Goal: Task Accomplishment & Management: Manage account settings

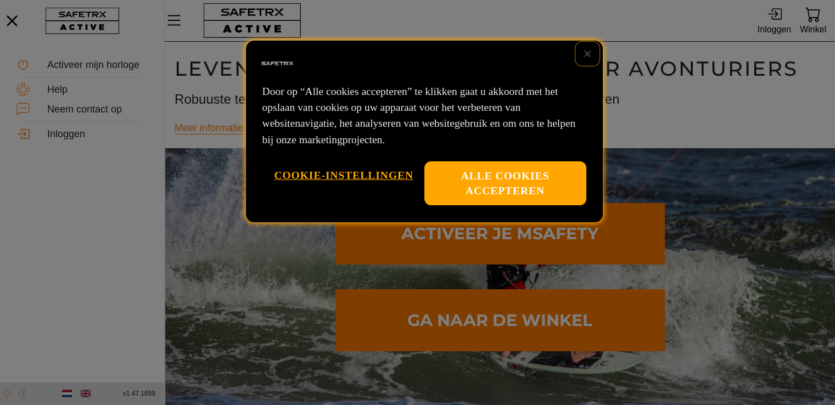
click at [590, 52] on button "Sluiten" at bounding box center [587, 54] width 24 height 24
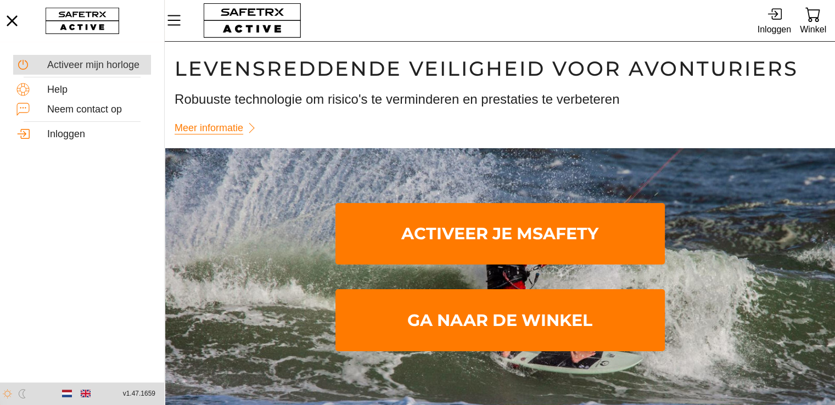
click at [98, 61] on div "Activeer mijn horloge" at bounding box center [97, 65] width 100 height 12
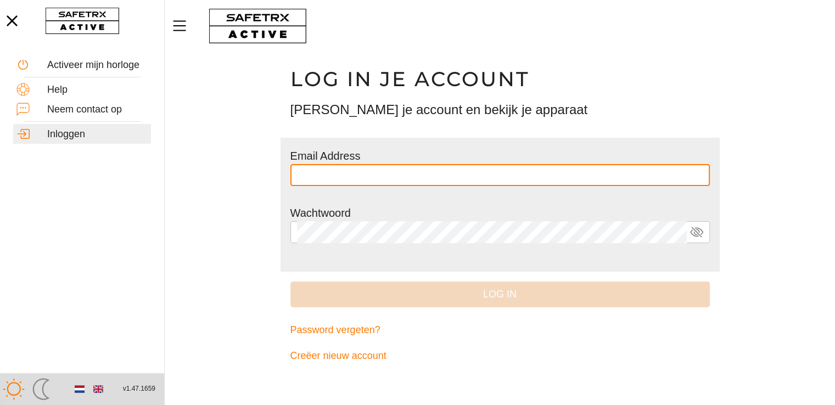
click at [382, 172] on input "text" at bounding box center [500, 175] width 406 height 22
type input "**********"
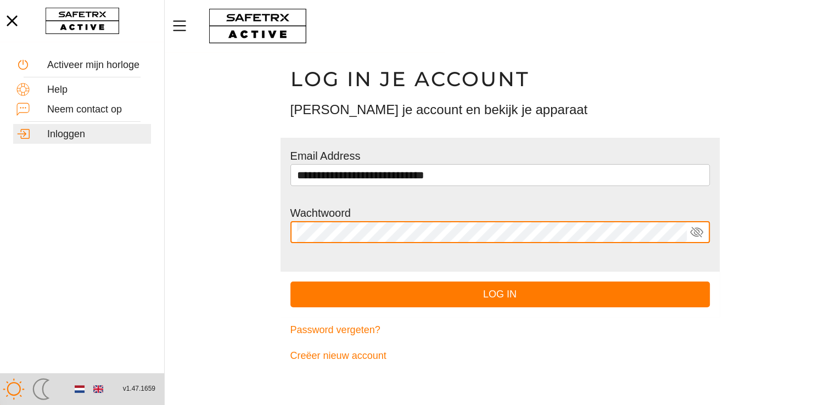
click at [290, 282] on button "Log in" at bounding box center [499, 295] width 419 height 26
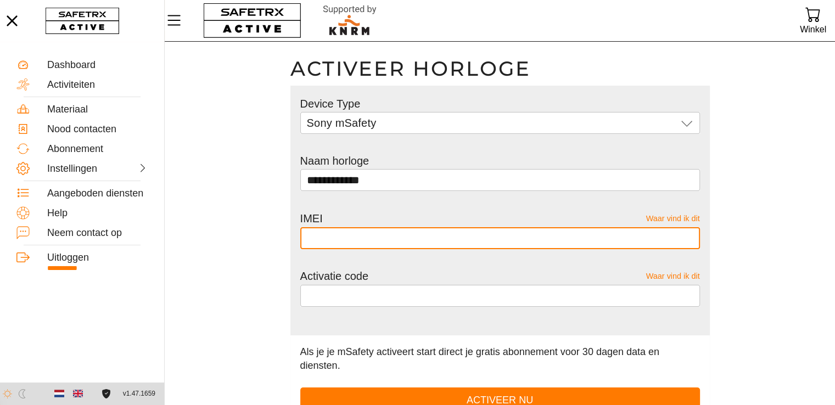
click at [347, 240] on input "text" at bounding box center [500, 238] width 386 height 22
click at [374, 181] on input "**********" at bounding box center [500, 180] width 386 height 22
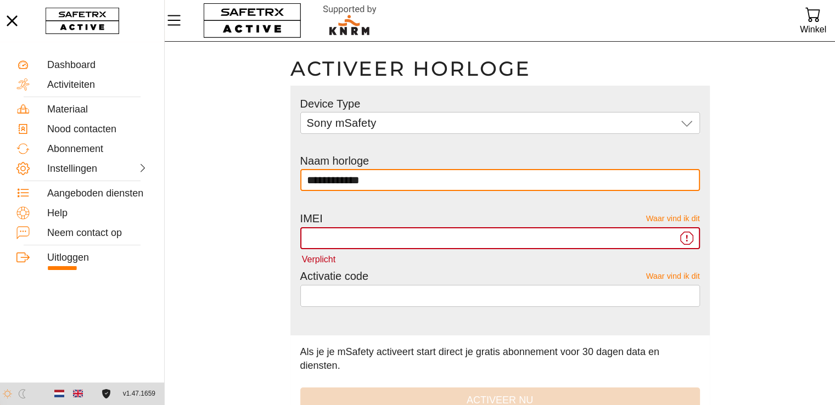
click at [374, 181] on input "**********" at bounding box center [500, 180] width 386 height 22
type input "**********"
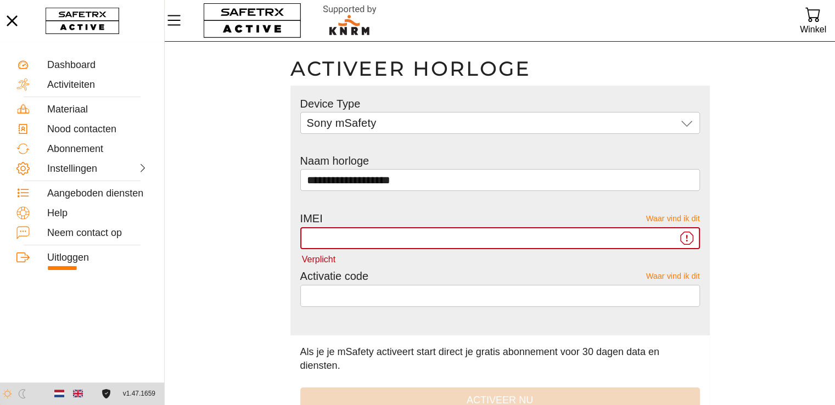
click at [340, 240] on input "Verplicht" at bounding box center [492, 238] width 370 height 22
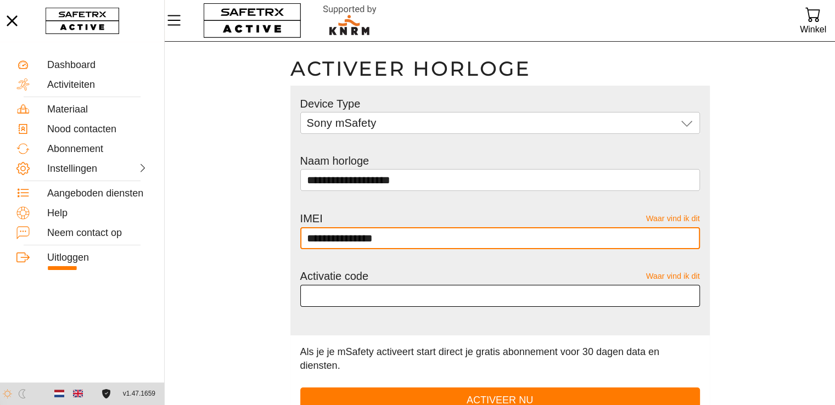
type input "**********"
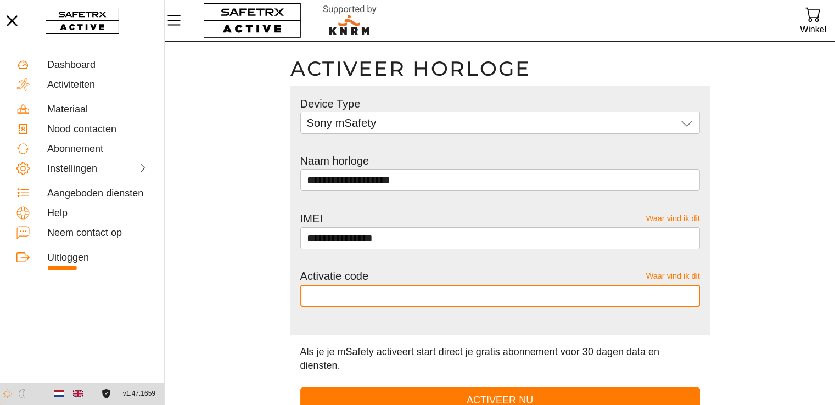
click at [340, 296] on input "text" at bounding box center [500, 296] width 386 height 22
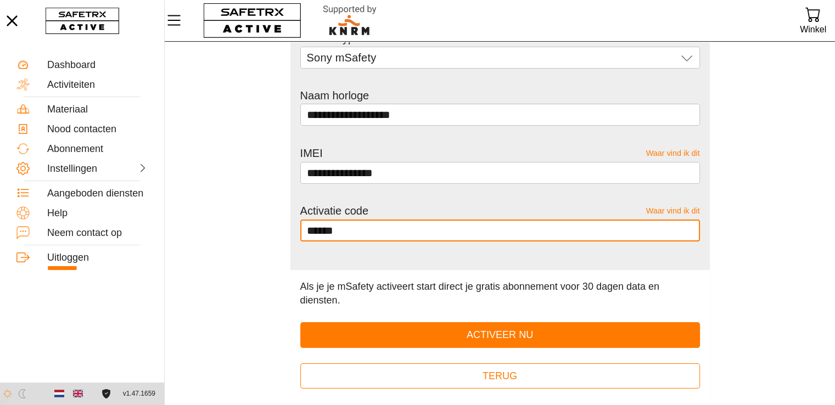
scroll to position [66, 0]
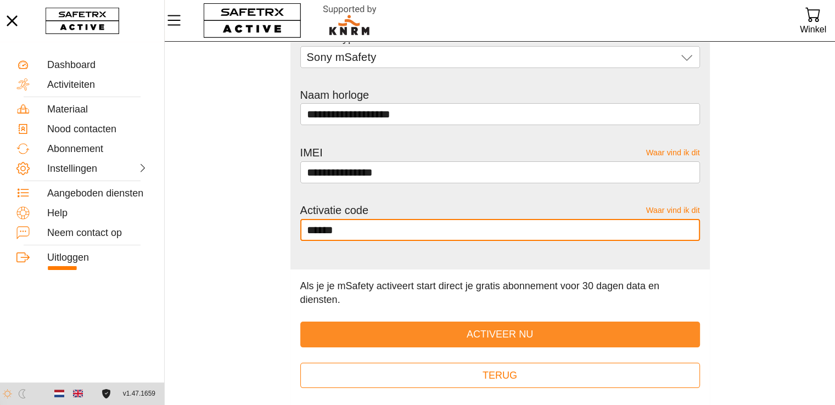
type input "******"
click at [489, 329] on span "Activeer nu" at bounding box center [500, 334] width 66 height 17
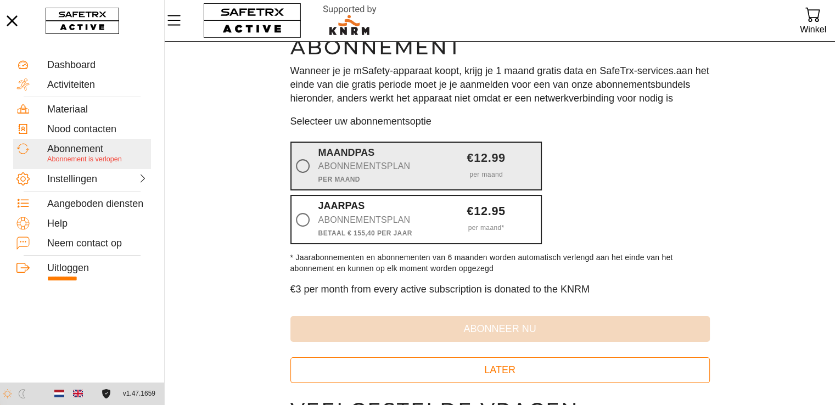
scroll to position [22, 0]
click at [373, 160] on div "Abonnementsplan" at bounding box center [372, 165] width 109 height 15
click at [0, 0] on input "Maandpas Abonnementsplan Per maand €12.99 per maand" at bounding box center [0, 0] width 0 height 0
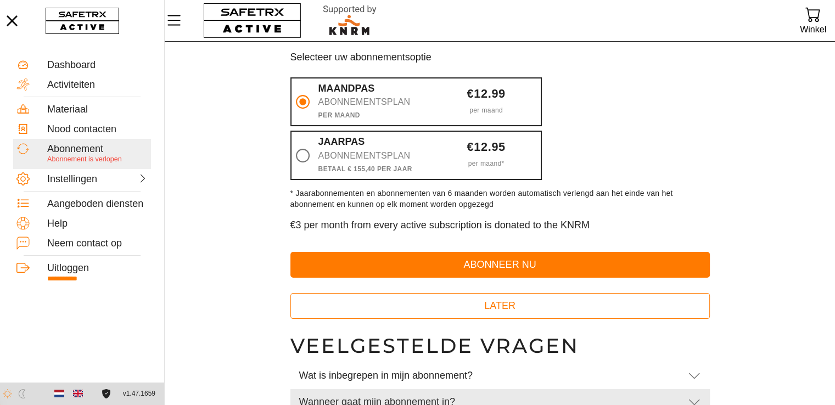
scroll to position [77, 0]
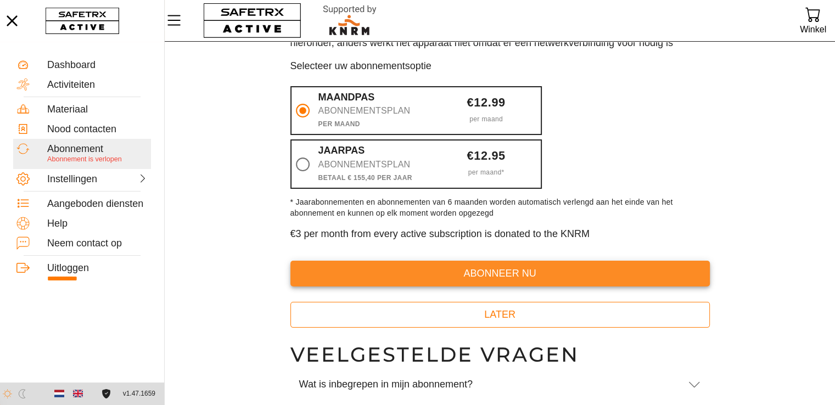
click at [487, 274] on span "abonneer nu" at bounding box center [500, 273] width 402 height 17
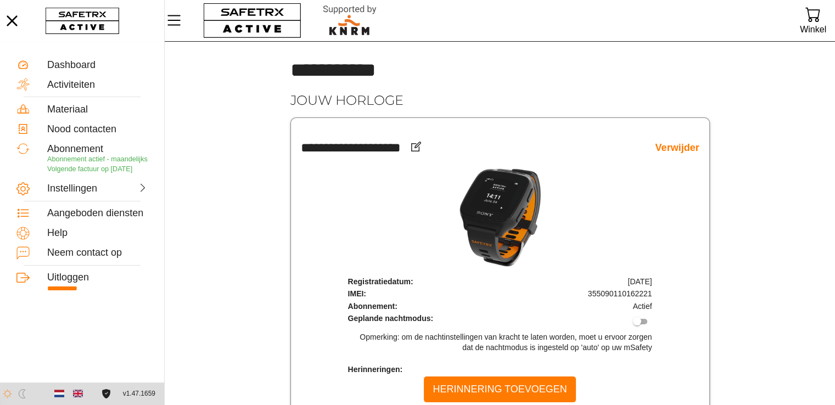
scroll to position [24, 0]
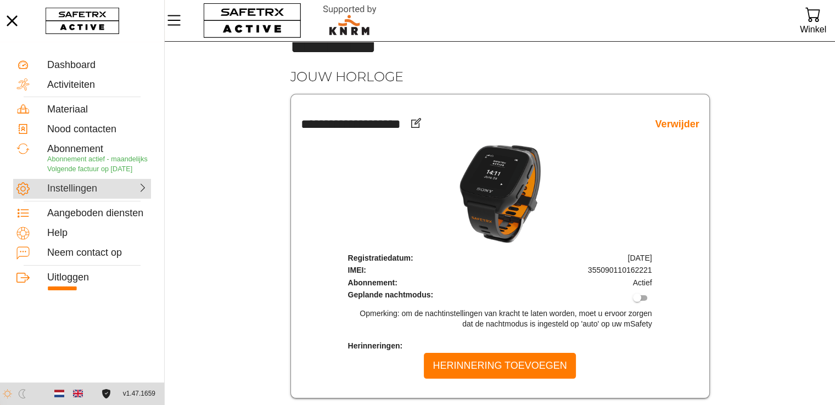
click at [109, 183] on div at bounding box center [124, 187] width 48 height 11
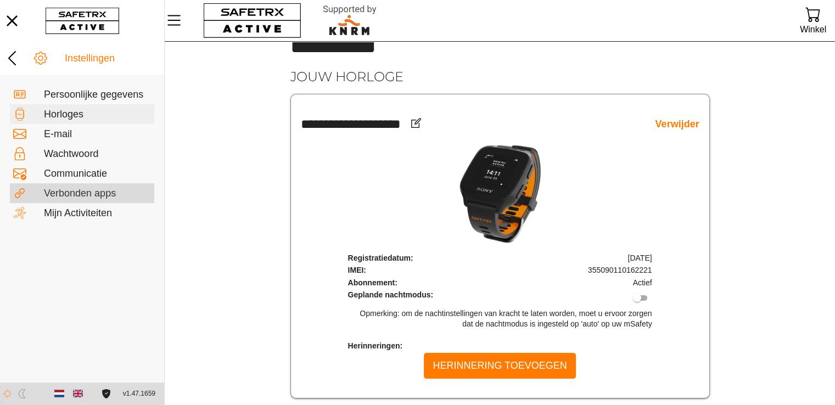
click at [94, 188] on div "Verbonden apps" at bounding box center [97, 194] width 107 height 12
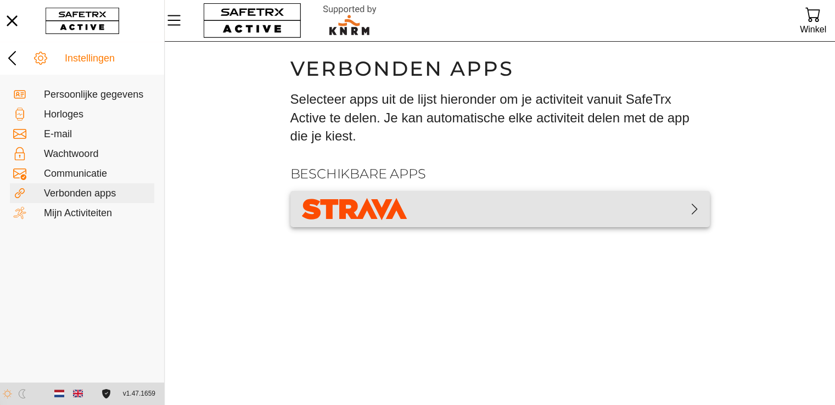
click at [459, 205] on span "button" at bounding box center [500, 208] width 402 height 27
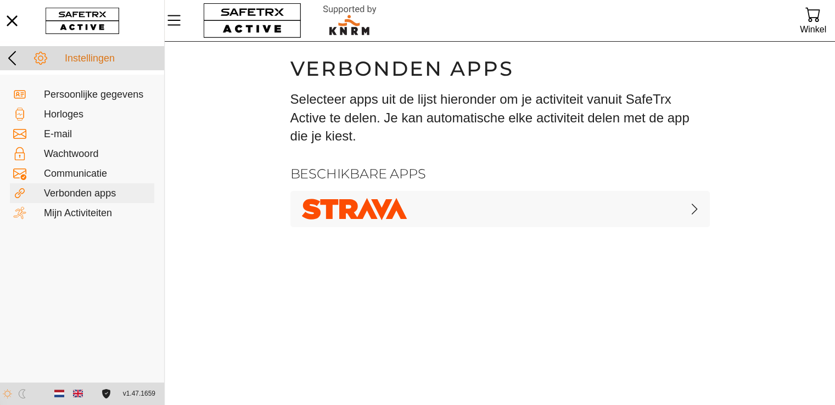
click at [11, 57] on icon at bounding box center [12, 58] width 18 height 18
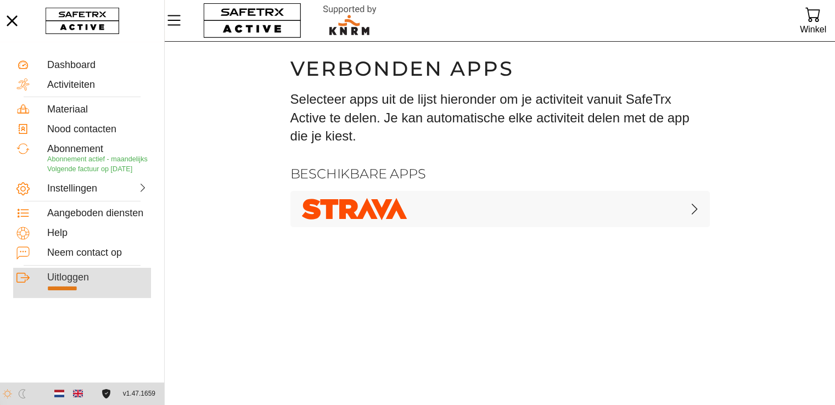
click at [70, 282] on div "Uitloggen" at bounding box center [97, 278] width 100 height 12
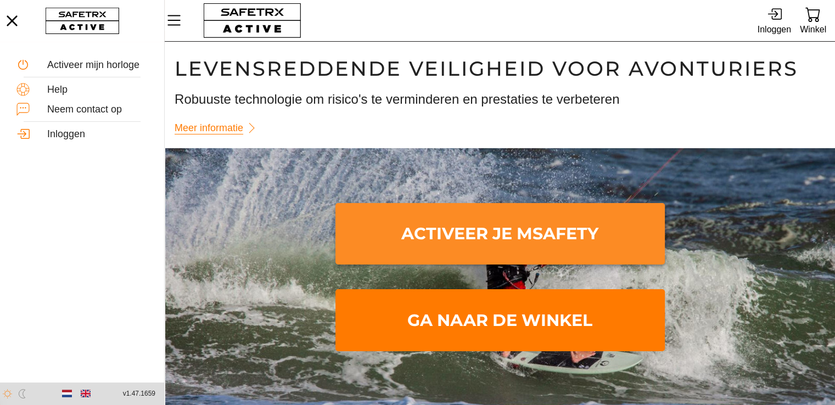
click at [493, 231] on span "Activeer je mSafety" at bounding box center [500, 234] width 312 height 58
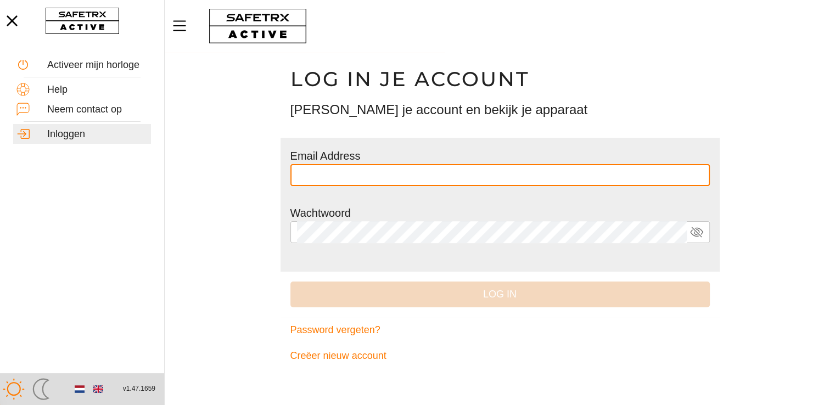
click at [442, 169] on input "text" at bounding box center [500, 175] width 406 height 22
type input "**********"
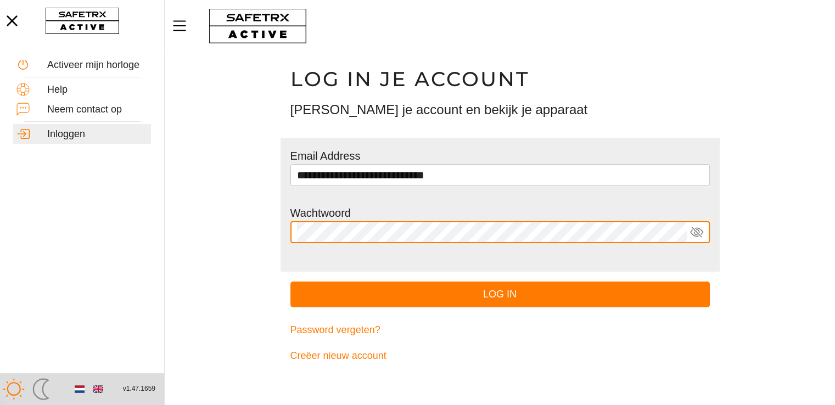
click at [290, 282] on button "Log in" at bounding box center [499, 295] width 419 height 26
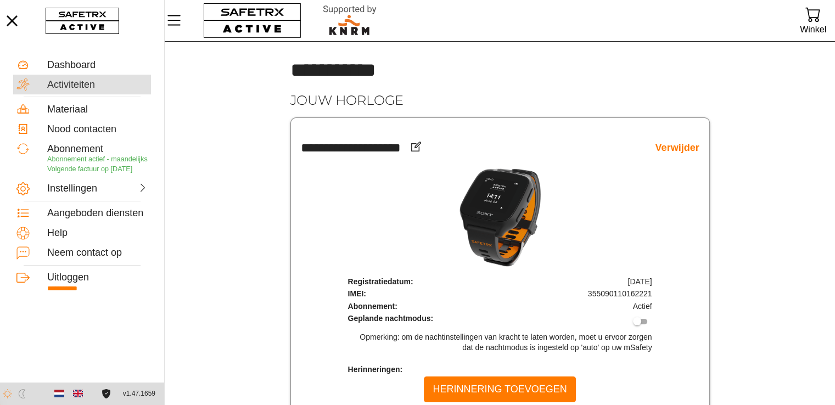
click at [74, 87] on div "Activiteiten" at bounding box center [97, 85] width 100 height 12
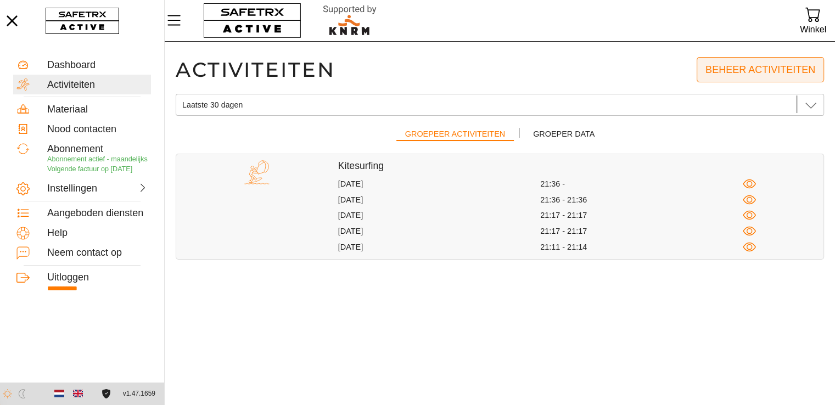
click at [738, 74] on span "Beheer activiteiten" at bounding box center [760, 69] width 110 height 17
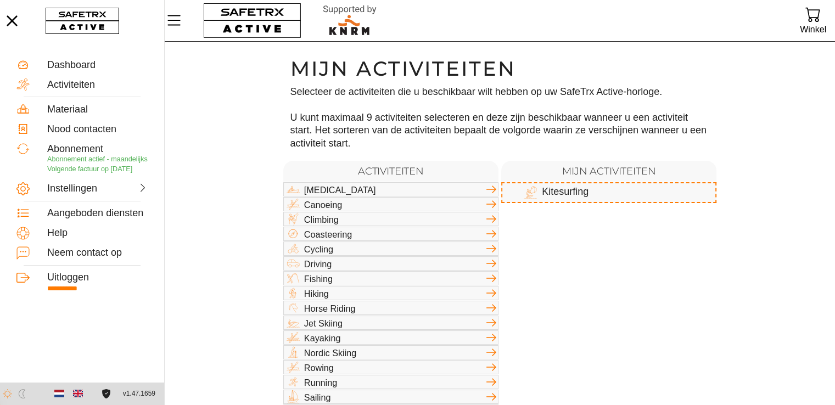
click at [562, 187] on div "Kitesurfing" at bounding box center [608, 189] width 215 height 14
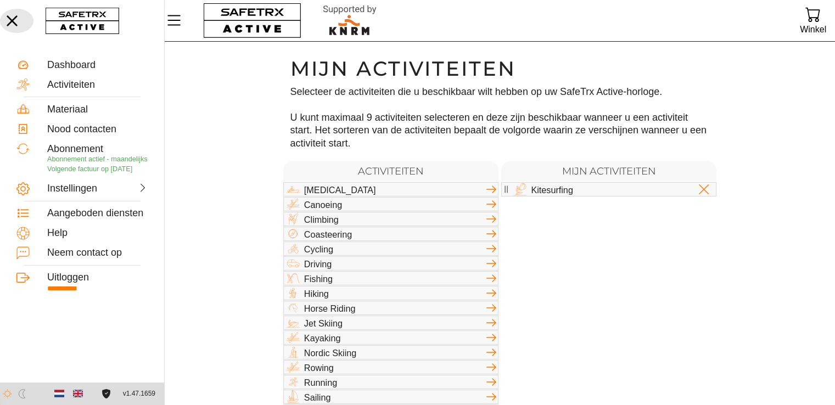
click at [17, 21] on icon "button" at bounding box center [12, 21] width 24 height 24
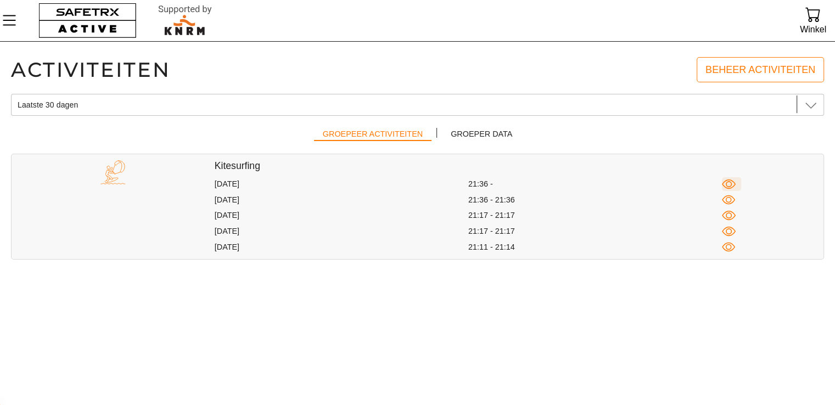
click at [727, 187] on icon "button" at bounding box center [729, 184] width 14 height 14
click at [729, 184] on icon "button" at bounding box center [729, 184] width 14 height 14
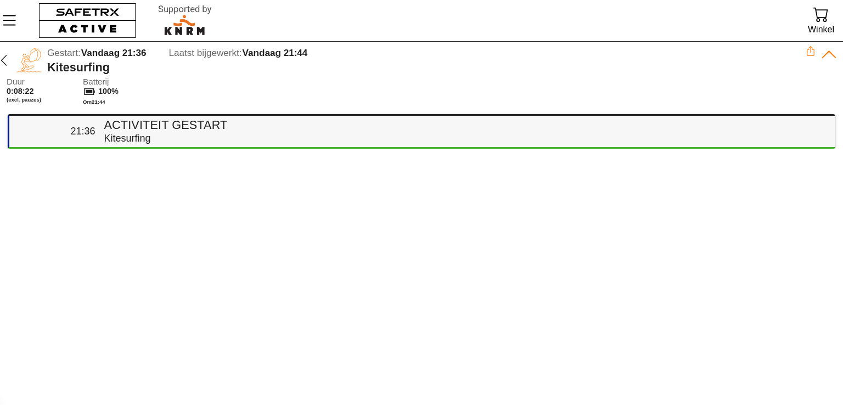
click at [221, 127] on h4 "Activiteit gestart" at bounding box center [465, 125] width 722 height 14
click at [0, 55] on icon "button" at bounding box center [3, 60] width 13 height 13
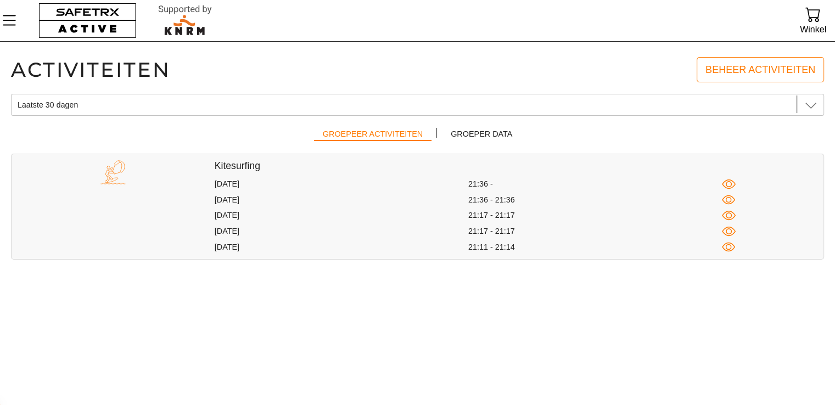
click at [256, 192] on div "Kitesurfing 10 September 21:36 - 10 September 21:36 - 21:36 10 September 21:17 …" at bounding box center [519, 207] width 609 height 94
drag, startPoint x: 255, startPoint y: 186, endPoint x: 435, endPoint y: 281, distance: 203.8
click at [255, 189] on div "10 September 21:36 -" at bounding box center [519, 184] width 609 height 14
click at [733, 246] on icon "button" at bounding box center [729, 247] width 14 height 14
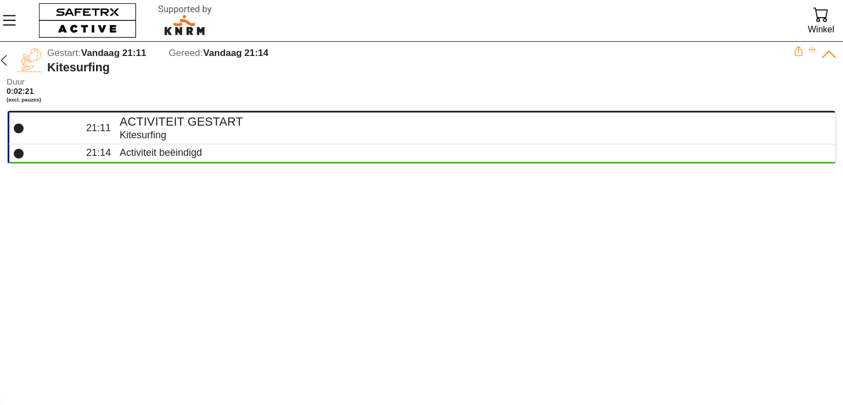
click at [811, 50] on icon "Expand" at bounding box center [812, 50] width 6 height 2
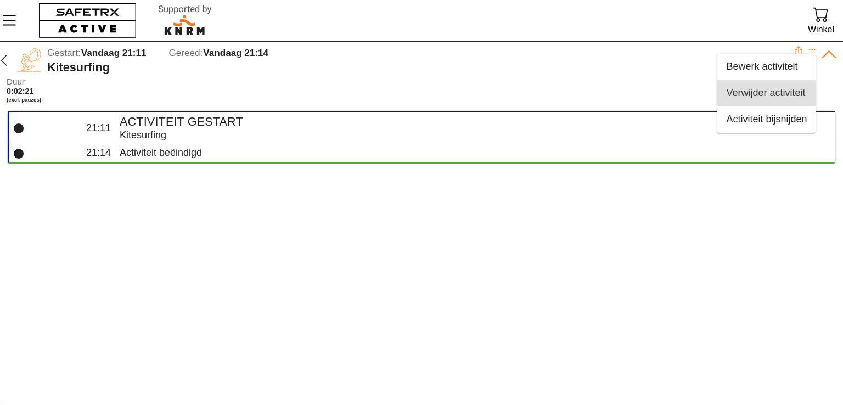
click at [763, 88] on div "Verwijder activiteit" at bounding box center [766, 93] width 81 height 12
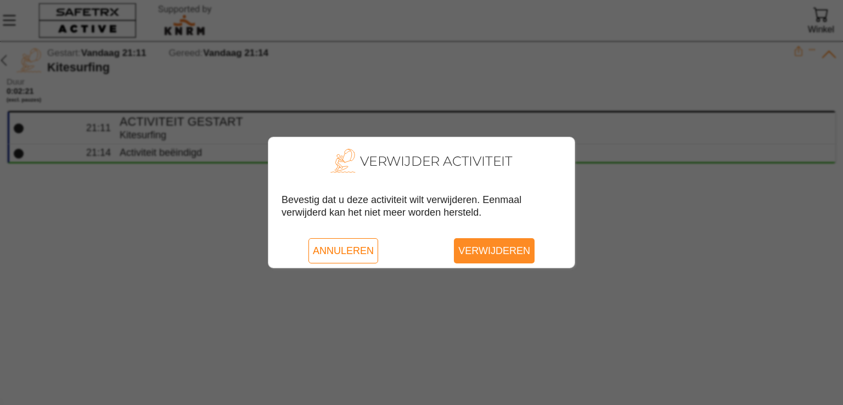
click at [499, 250] on span "Verwijderen" at bounding box center [494, 250] width 72 height 25
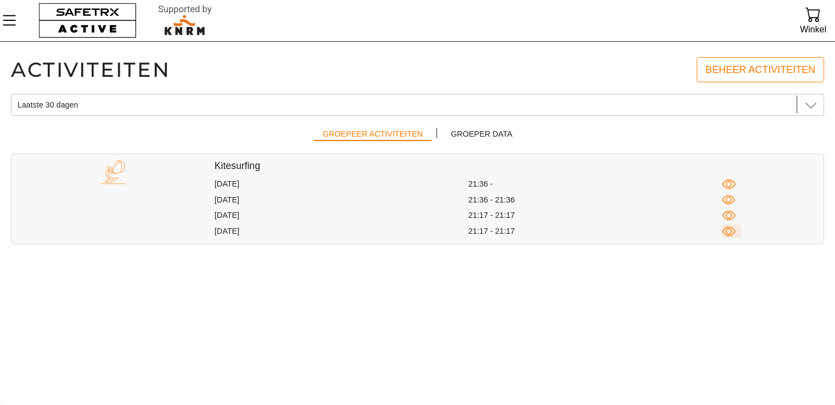
click at [723, 231] on icon "button" at bounding box center [729, 232] width 14 height 14
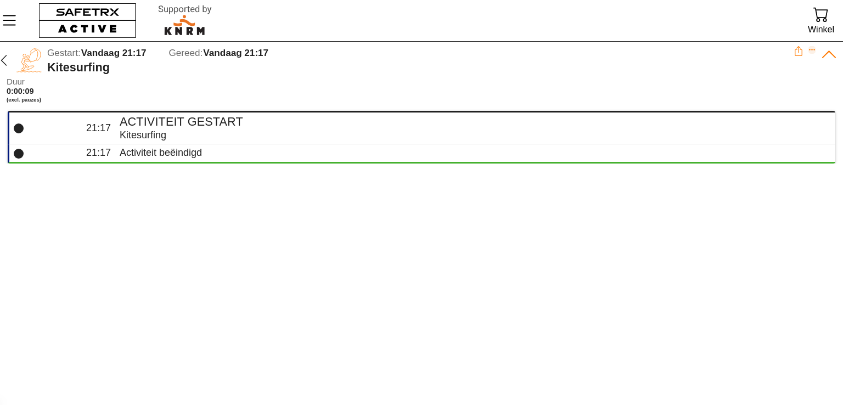
click at [810, 49] on icon "Expand" at bounding box center [813, 50] width 8 height 8
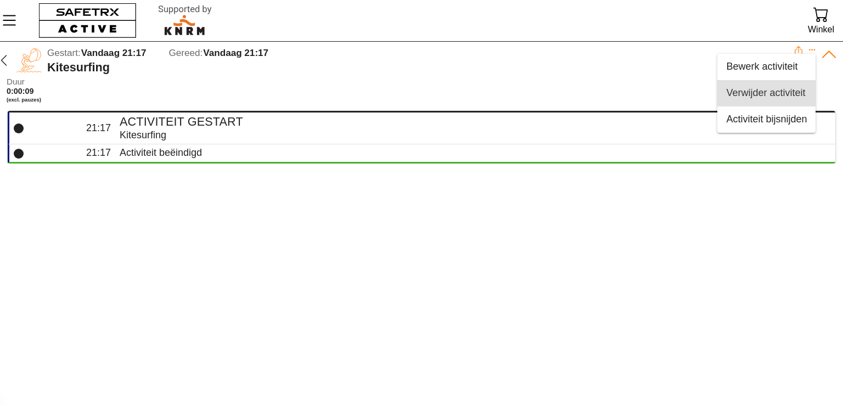
click at [782, 91] on div "Verwijder activiteit" at bounding box center [766, 93] width 81 height 12
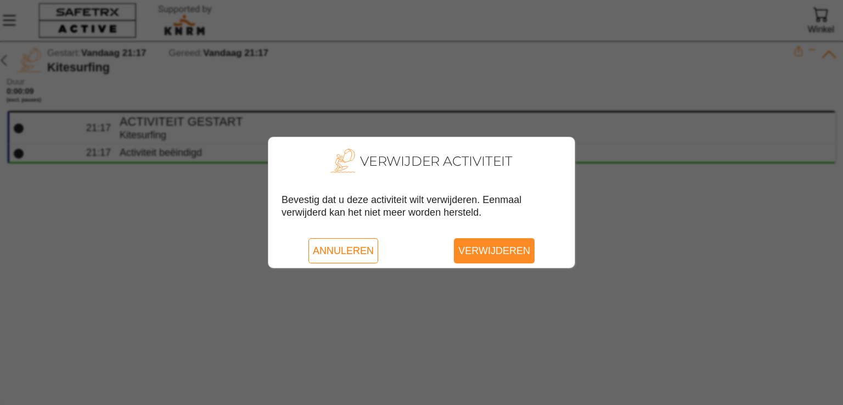
click at [495, 251] on span "Verwijderen" at bounding box center [494, 250] width 72 height 25
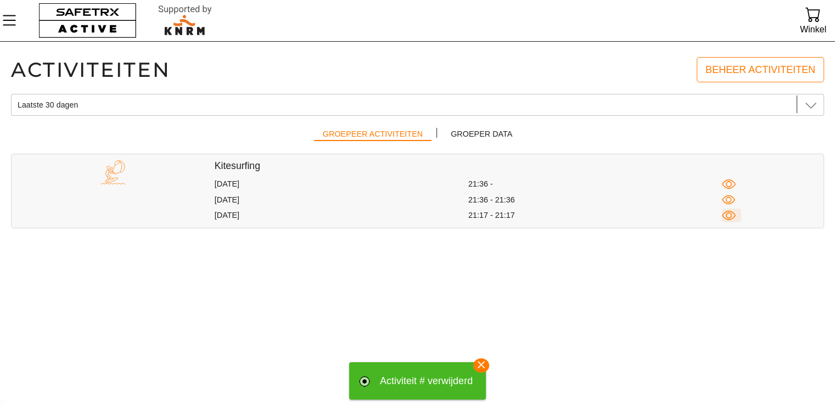
click at [725, 212] on icon "button" at bounding box center [729, 215] width 14 height 9
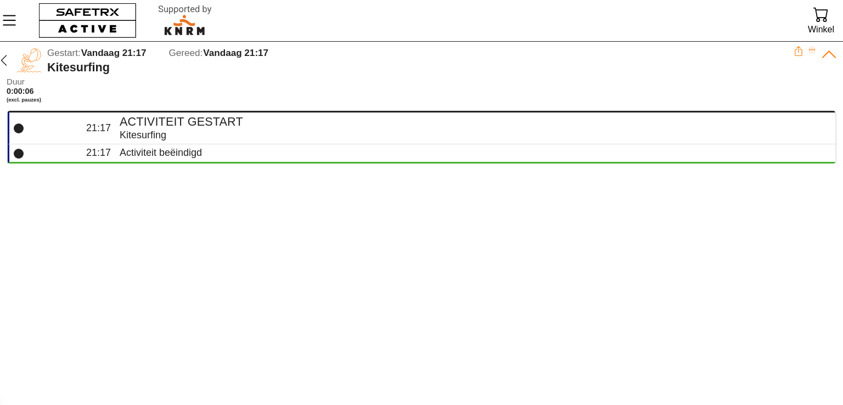
click at [812, 51] on icon "Expand" at bounding box center [813, 50] width 8 height 8
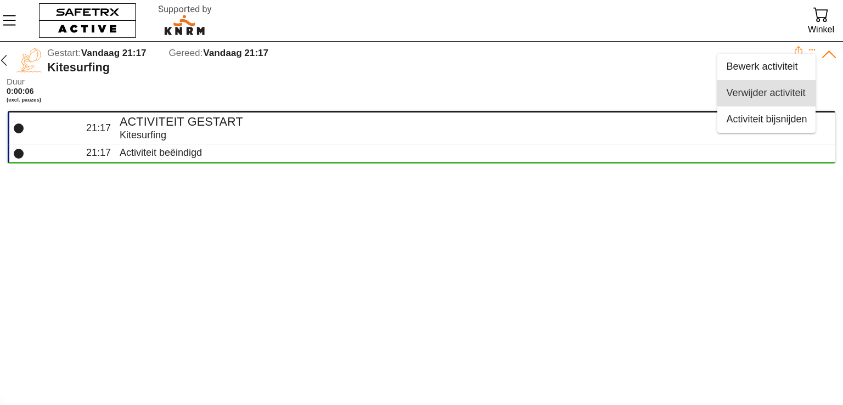
click at [783, 88] on div "Verwijder activiteit" at bounding box center [766, 93] width 81 height 12
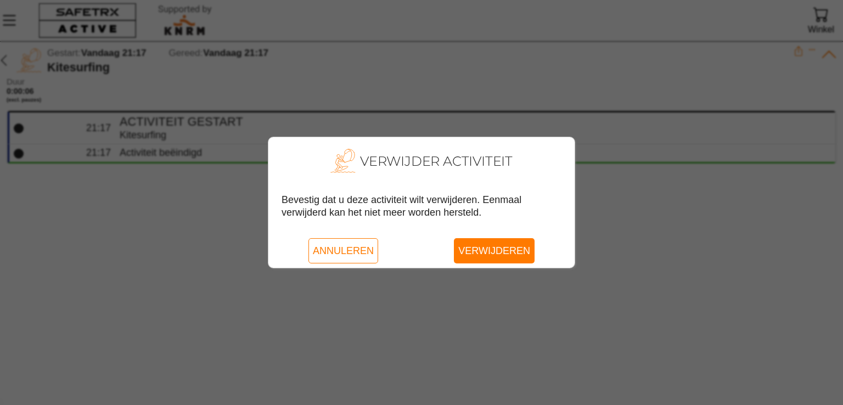
click at [485, 265] on div "Annuleren Verwijderen" at bounding box center [421, 251] width 306 height 34
click at [484, 251] on span "Verwijderen" at bounding box center [494, 250] width 72 height 25
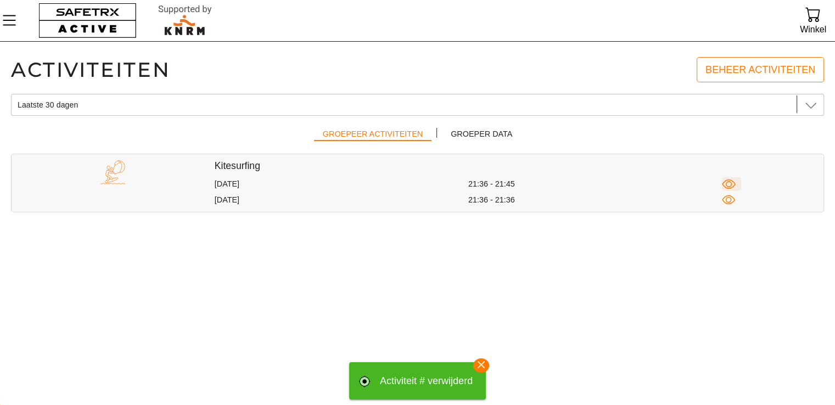
click at [726, 182] on icon "button" at bounding box center [729, 184] width 14 height 14
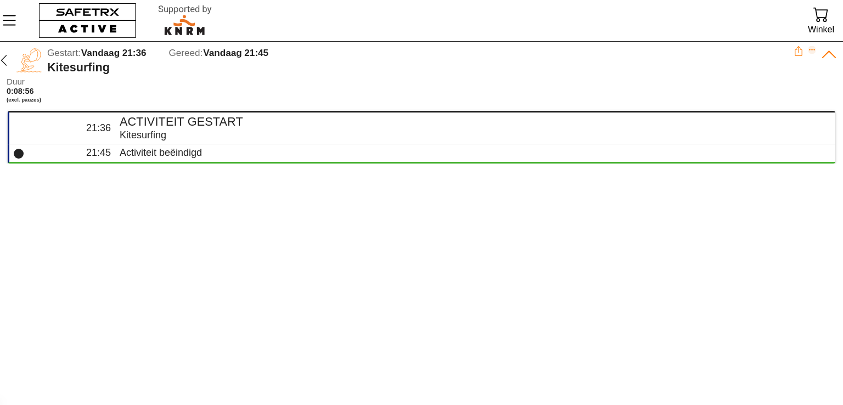
click at [811, 52] on icon "Expand" at bounding box center [813, 50] width 8 height 8
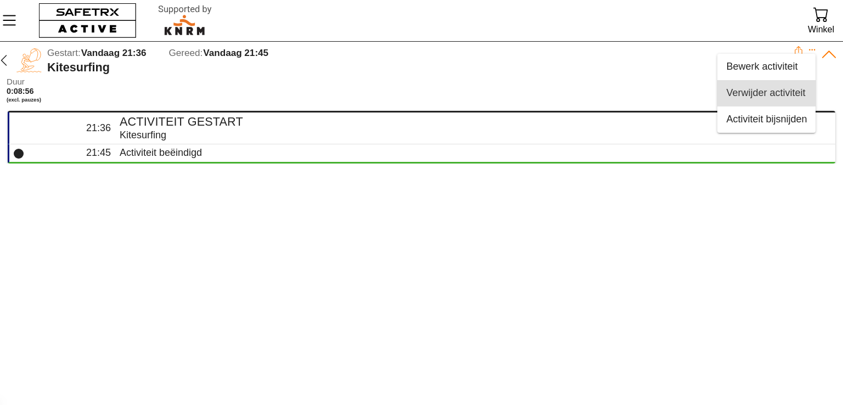
click at [763, 95] on div "Verwijder activiteit" at bounding box center [766, 93] width 81 height 12
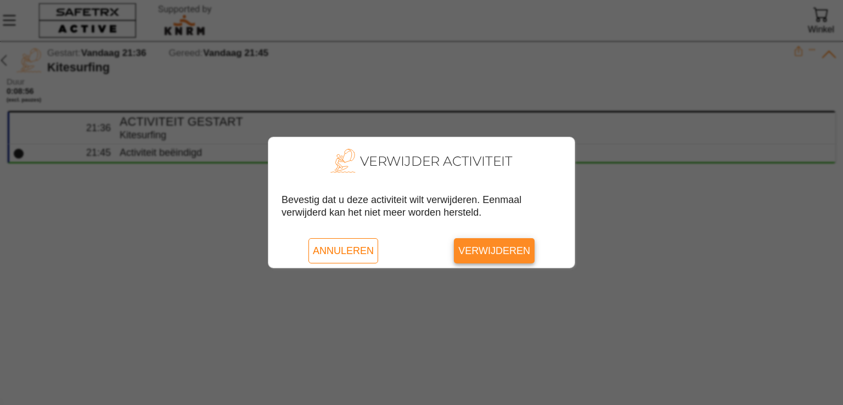
click at [508, 249] on span "Verwijderen" at bounding box center [494, 250] width 72 height 25
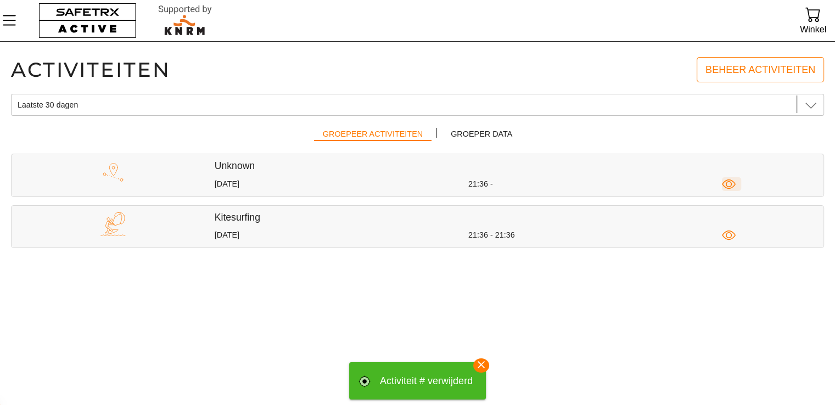
click at [726, 186] on icon "button" at bounding box center [729, 184] width 14 height 14
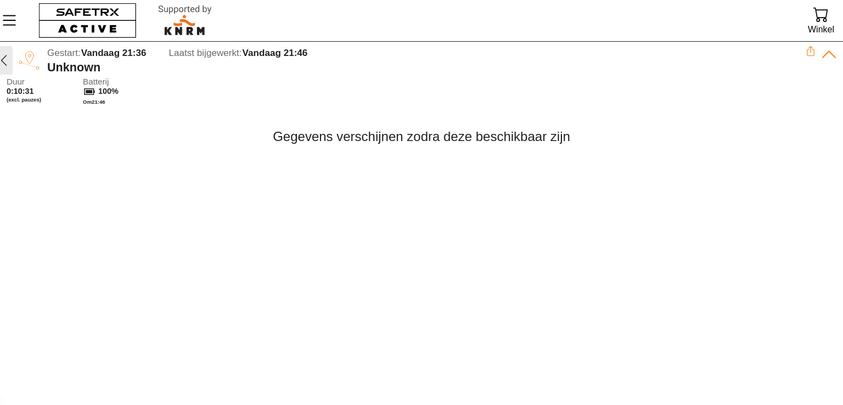
click at [6, 58] on icon "button" at bounding box center [3, 60] width 13 height 13
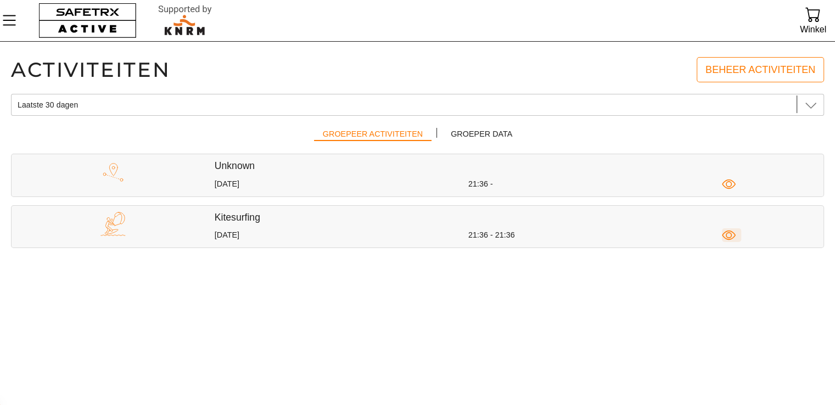
click at [727, 231] on icon "button" at bounding box center [729, 235] width 14 height 9
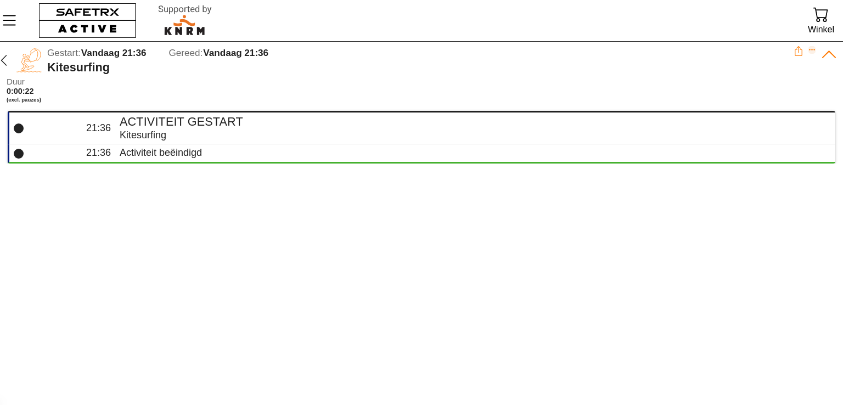
click at [811, 49] on icon "Expand" at bounding box center [813, 50] width 8 height 8
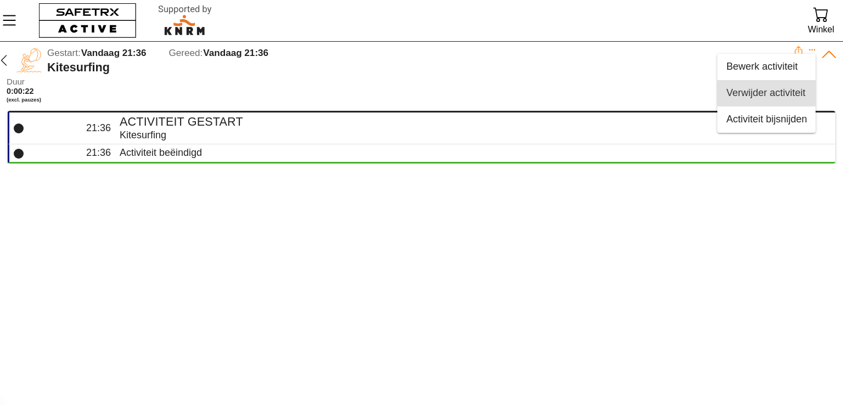
click at [783, 93] on div "Verwijder activiteit" at bounding box center [766, 93] width 81 height 12
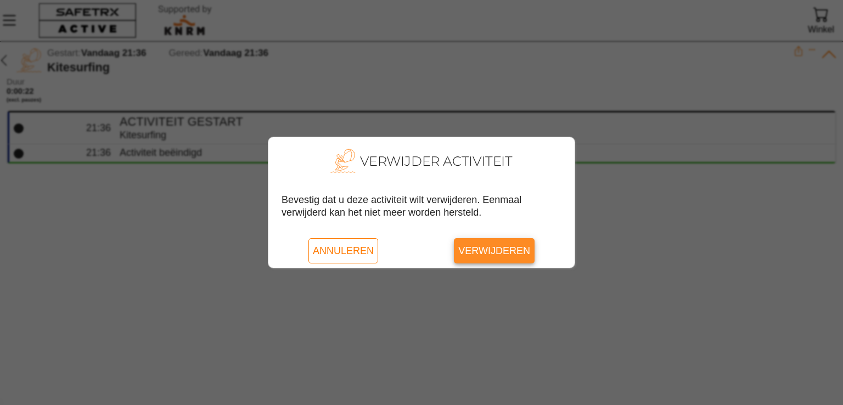
click at [490, 246] on span "Verwijderen" at bounding box center [494, 250] width 72 height 25
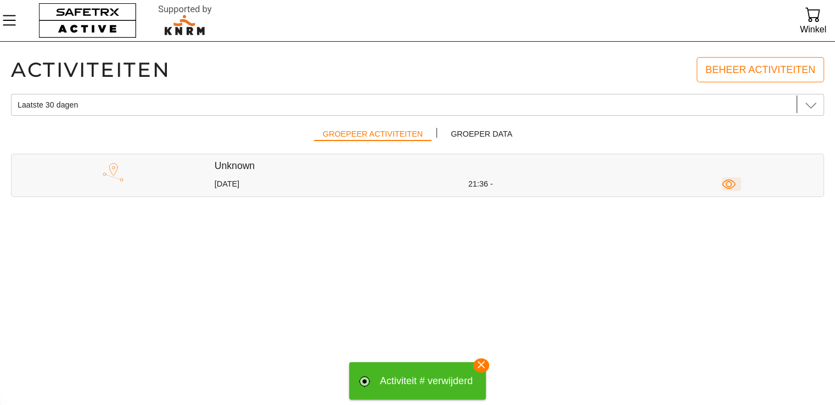
click at [728, 185] on icon "button" at bounding box center [729, 184] width 14 height 14
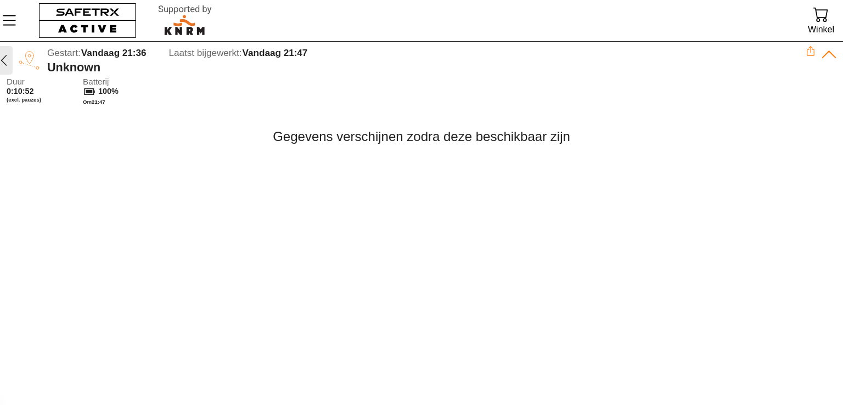
click at [4, 57] on icon "button" at bounding box center [4, 60] width 6 height 11
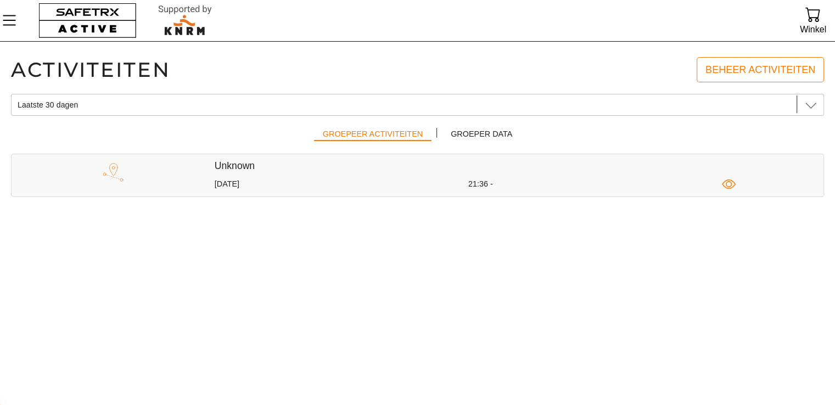
click at [561, 181] on div "21:36 -" at bounding box center [595, 184] width 254 height 10
click at [728, 183] on icon "button" at bounding box center [729, 184] width 14 height 14
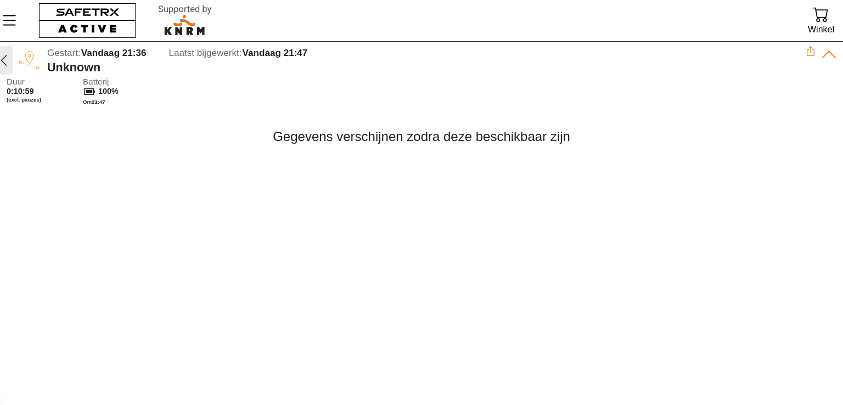
click at [2, 65] on icon "button" at bounding box center [3, 60] width 13 height 13
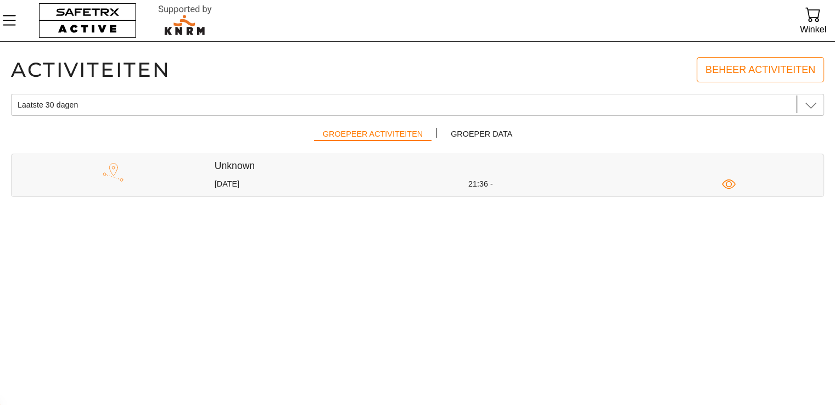
click at [511, 169] on h5 "Unknown" at bounding box center [519, 166] width 609 height 13
click at [729, 188] on icon "button" at bounding box center [729, 184] width 14 height 14
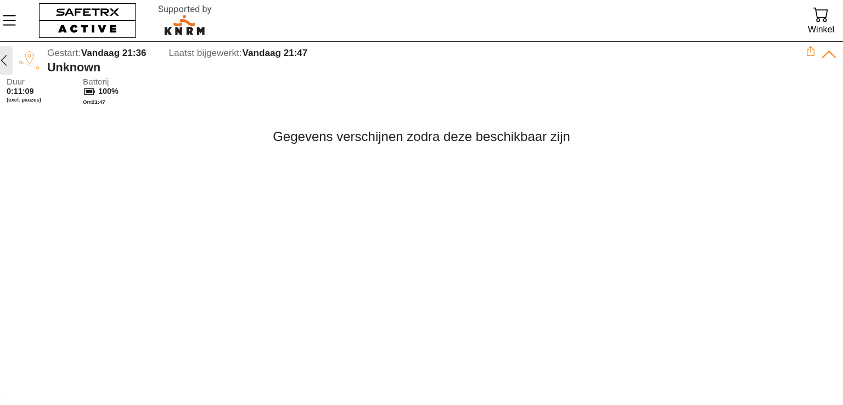
click at [3, 59] on icon "button" at bounding box center [3, 60] width 13 height 13
